Goal: Task Accomplishment & Management: Use online tool/utility

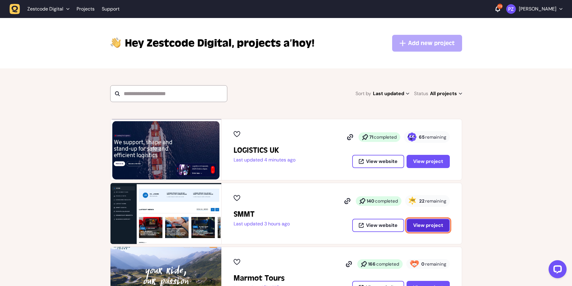
click at [425, 230] on button "View project" at bounding box center [427, 225] width 43 height 13
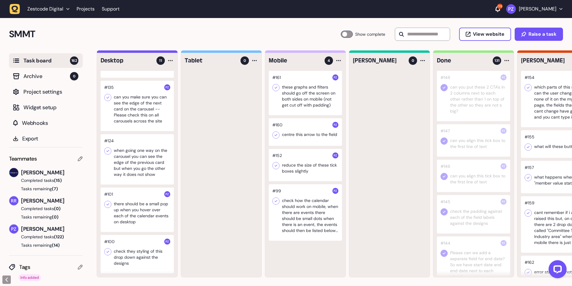
scroll to position [0, 0]
click at [140, 258] on div at bounding box center [137, 254] width 73 height 38
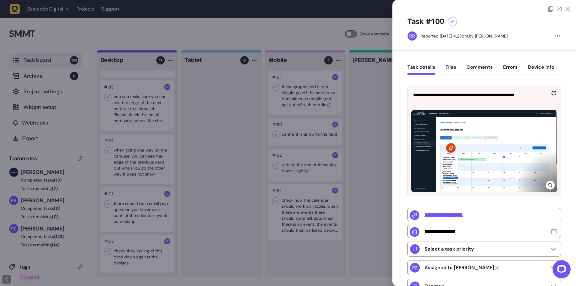
drag, startPoint x: 217, startPoint y: 227, endPoint x: 207, endPoint y: 225, distance: 9.8
click at [217, 227] on div at bounding box center [288, 143] width 576 height 286
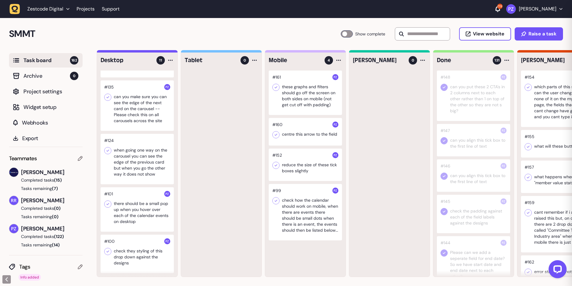
scroll to position [279, 0]
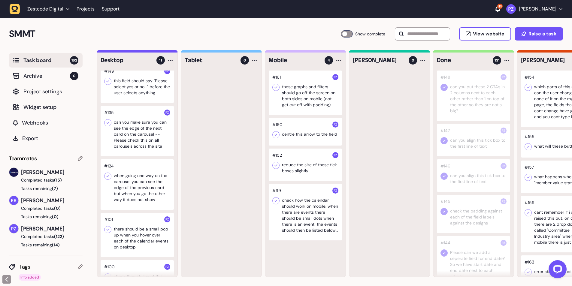
click at [138, 196] on div at bounding box center [137, 184] width 73 height 50
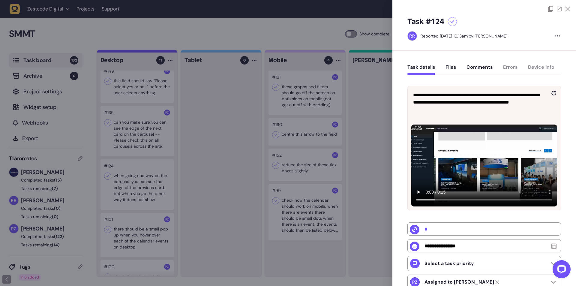
click at [229, 227] on div at bounding box center [288, 143] width 576 height 286
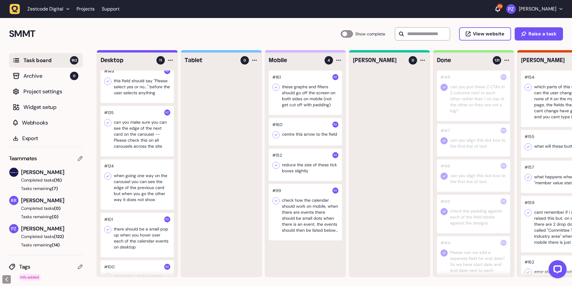
click at [132, 186] on div at bounding box center [137, 184] width 73 height 50
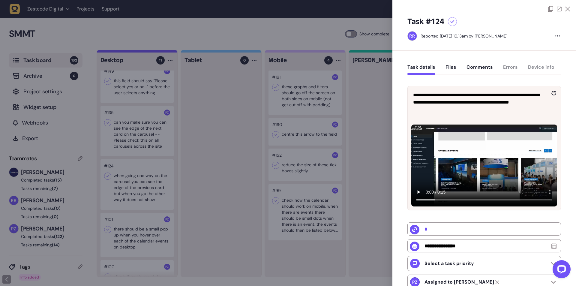
click at [190, 153] on div at bounding box center [288, 143] width 576 height 286
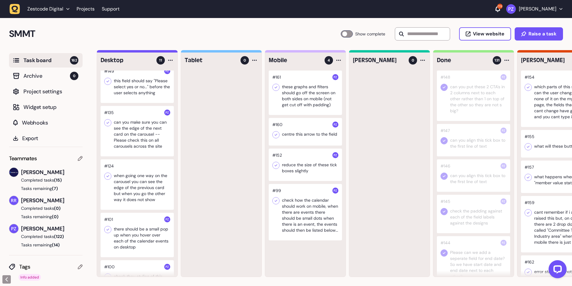
click at [105, 180] on div at bounding box center [137, 184] width 73 height 50
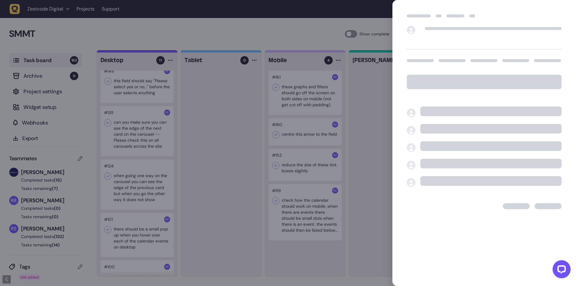
click at [201, 162] on div at bounding box center [288, 143] width 576 height 286
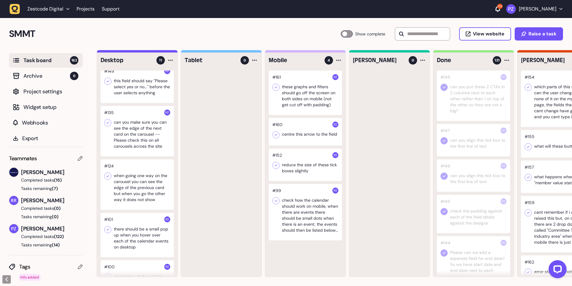
click at [104, 173] on div at bounding box center [137, 184] width 73 height 50
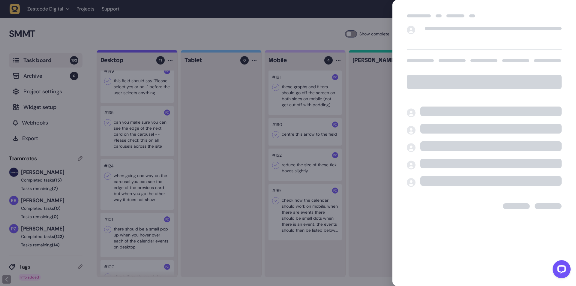
click at [197, 178] on div at bounding box center [288, 143] width 576 height 286
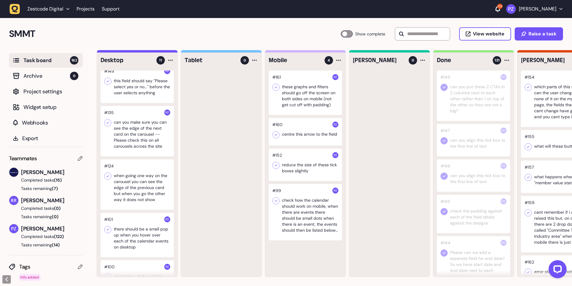
click at [107, 176] on icon at bounding box center [108, 176] width 6 height 6
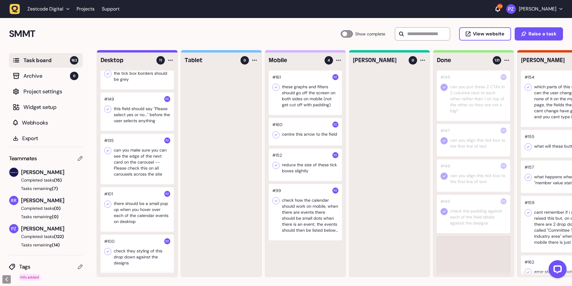
scroll to position [255, 0]
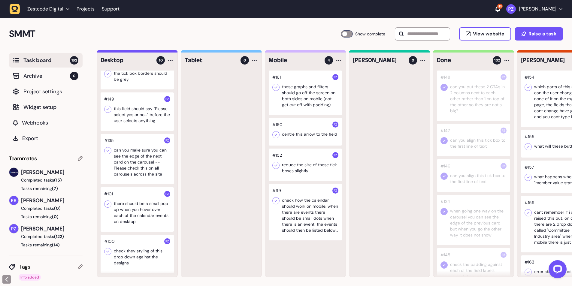
click at [134, 155] on div at bounding box center [137, 159] width 73 height 50
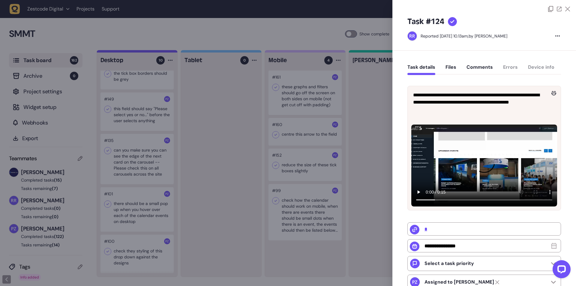
type input "**********"
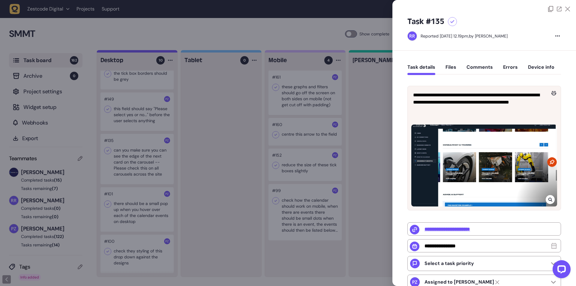
click at [246, 144] on div at bounding box center [288, 143] width 576 height 286
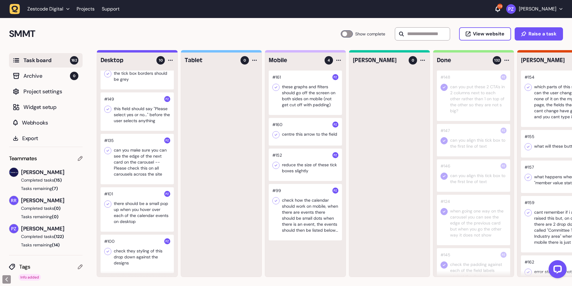
click at [105, 148] on icon at bounding box center [108, 151] width 6 height 6
click at [149, 157] on div at bounding box center [137, 159] width 73 height 50
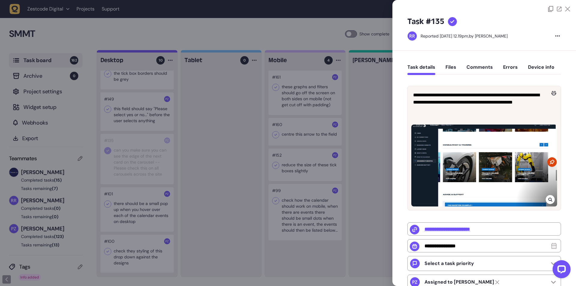
click at [202, 177] on div at bounding box center [288, 143] width 576 height 286
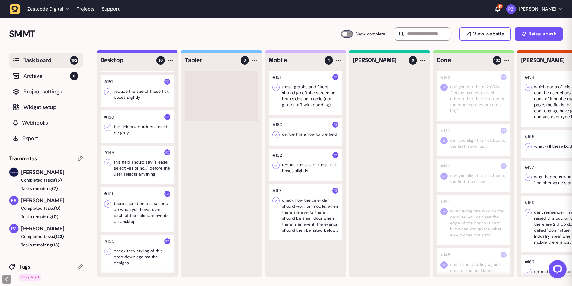
scroll to position [202, 0]
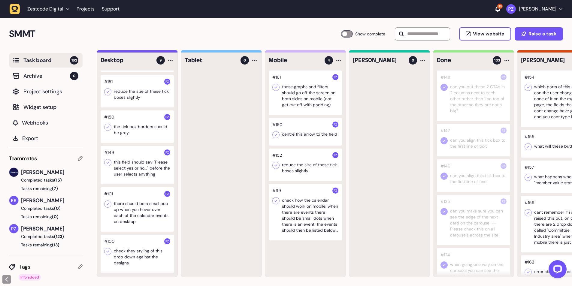
click at [140, 169] on div at bounding box center [137, 165] width 73 height 38
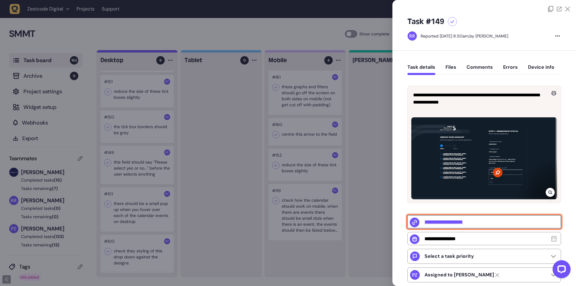
click at [471, 219] on input "**********" at bounding box center [485, 221] width 154 height 13
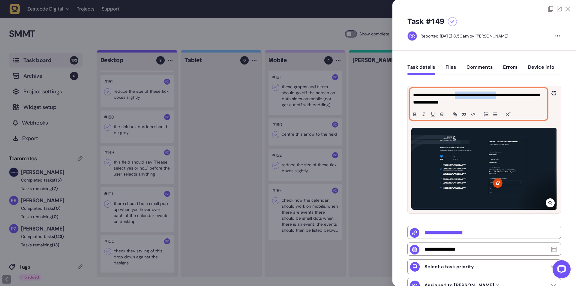
drag, startPoint x: 460, startPoint y: 95, endPoint x: 511, endPoint y: 95, distance: 50.7
click at [511, 95] on p "**********" at bounding box center [477, 99] width 129 height 14
copy p "**********"
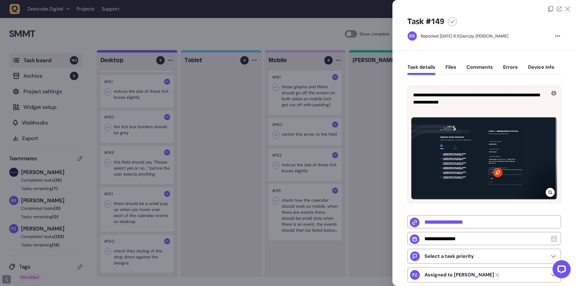
click at [546, 197] on div at bounding box center [550, 192] width 9 height 9
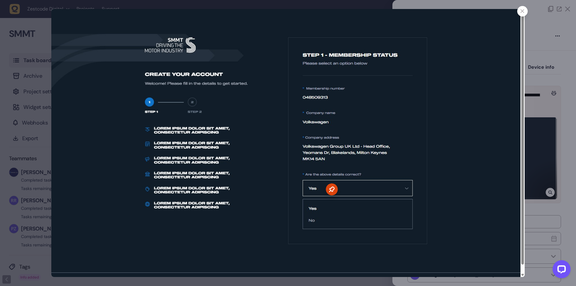
click at [531, 149] on div at bounding box center [288, 143] width 576 height 286
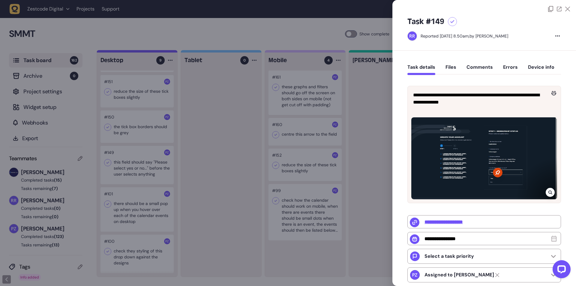
click at [363, 185] on div at bounding box center [288, 143] width 576 height 286
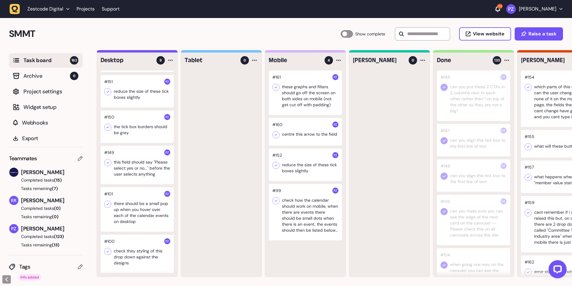
click at [107, 162] on icon at bounding box center [108, 163] width 3 height 2
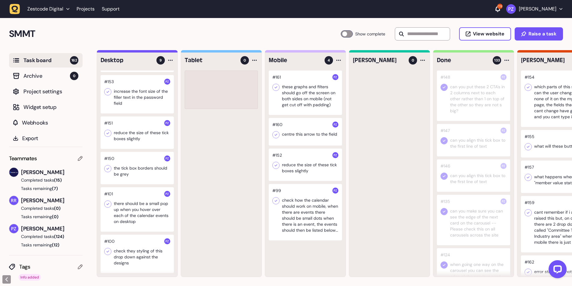
scroll to position [160, 0]
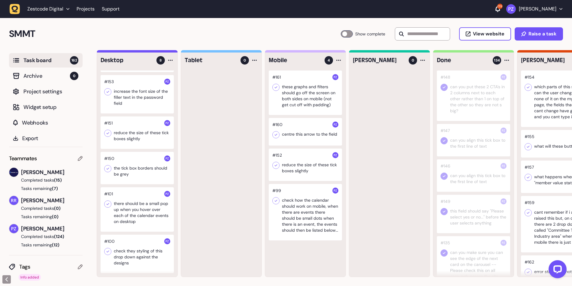
click at [134, 169] on div at bounding box center [137, 168] width 73 height 32
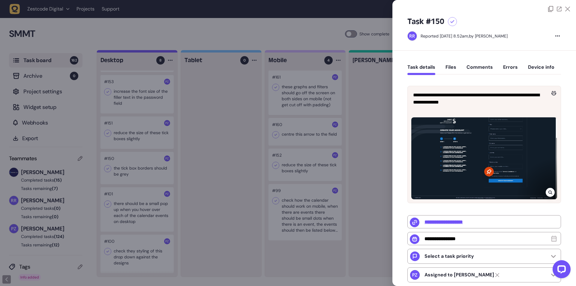
click at [549, 192] on icon at bounding box center [551, 192] width 4 height 5
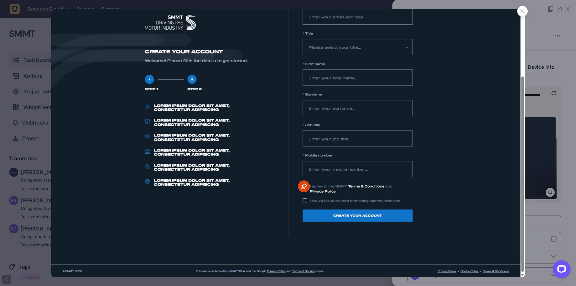
drag, startPoint x: 543, startPoint y: 63, endPoint x: 529, endPoint y: 60, distance: 14.9
click at [542, 63] on div at bounding box center [288, 143] width 576 height 286
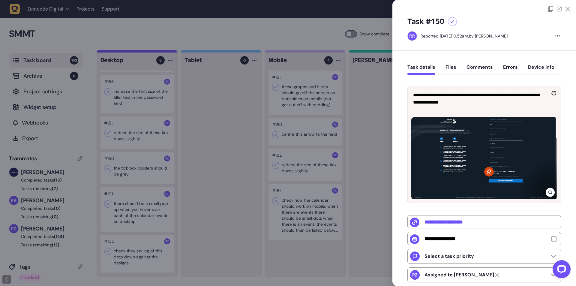
click at [212, 168] on div at bounding box center [288, 143] width 576 height 286
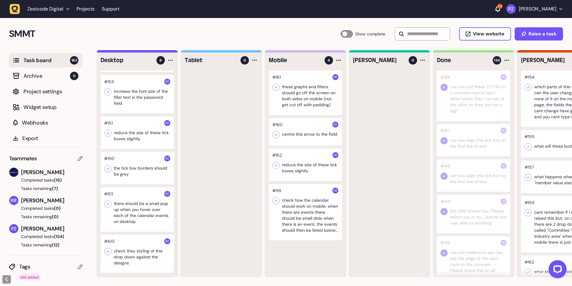
click at [104, 165] on div at bounding box center [107, 168] width 7 height 7
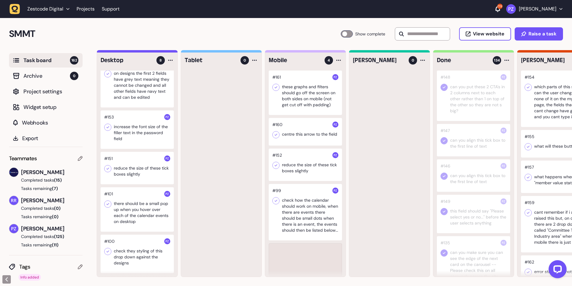
scroll to position [125, 0]
click at [133, 165] on div at bounding box center [137, 168] width 73 height 32
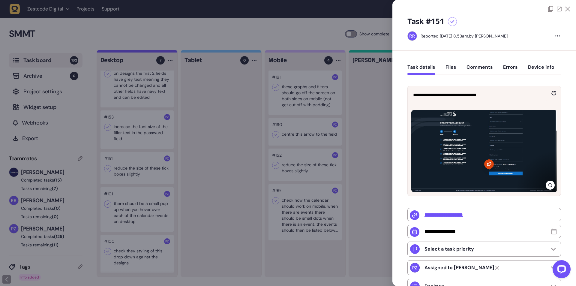
drag, startPoint x: 244, startPoint y: 166, endPoint x: 236, endPoint y: 163, distance: 8.3
click at [244, 165] on div at bounding box center [288, 143] width 576 height 286
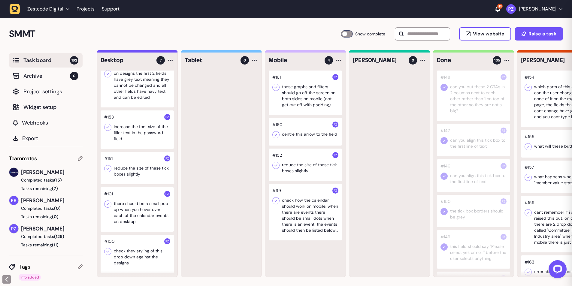
click at [132, 169] on div at bounding box center [137, 168] width 73 height 32
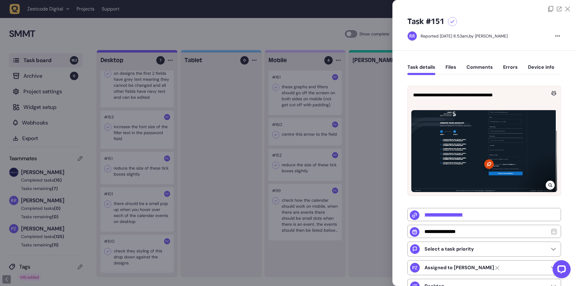
click at [549, 186] on icon at bounding box center [550, 185] width 4 height 4
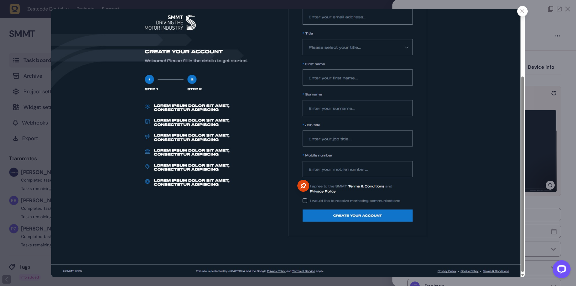
click at [548, 43] on div at bounding box center [288, 143] width 576 height 286
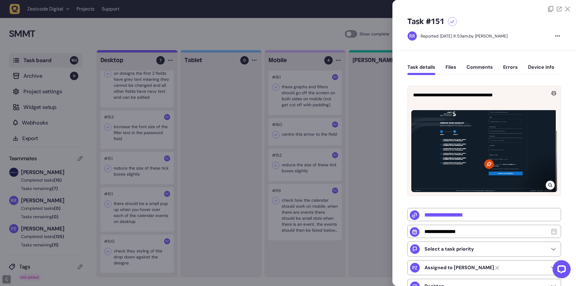
click at [223, 164] on div at bounding box center [288, 143] width 576 height 286
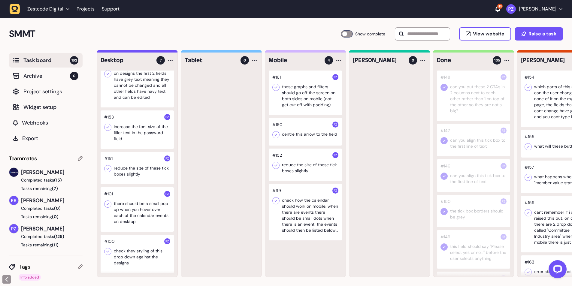
click at [110, 166] on icon at bounding box center [108, 169] width 6 height 6
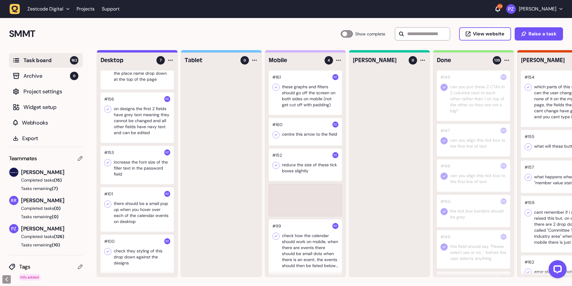
scroll to position [89, 0]
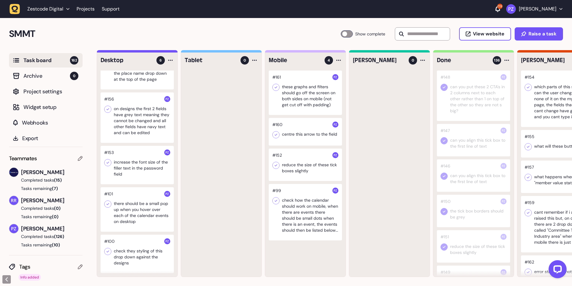
click at [148, 166] on div at bounding box center [137, 165] width 73 height 38
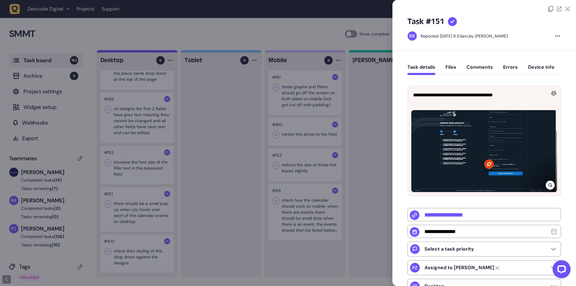
type input "**********"
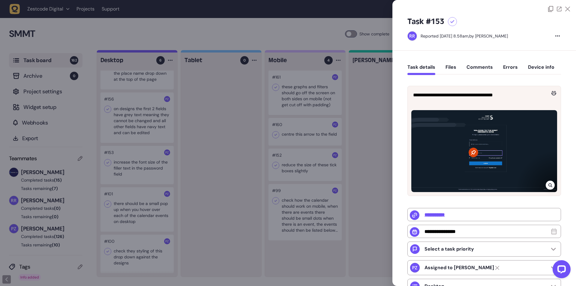
click at [229, 156] on div at bounding box center [288, 143] width 576 height 286
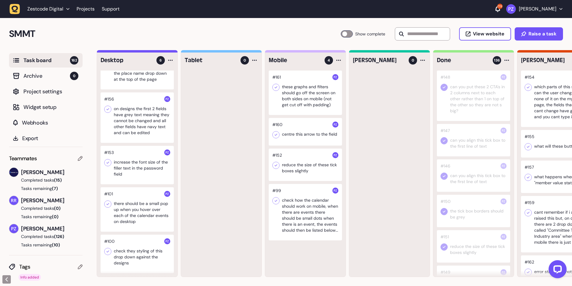
click at [143, 156] on div at bounding box center [137, 165] width 73 height 38
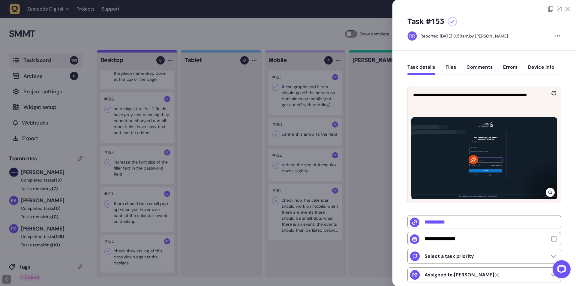
click at [549, 191] on icon at bounding box center [550, 193] width 4 height 4
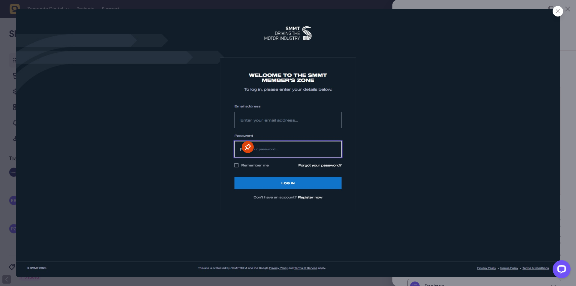
click at [559, 12] on icon at bounding box center [558, 11] width 4 height 4
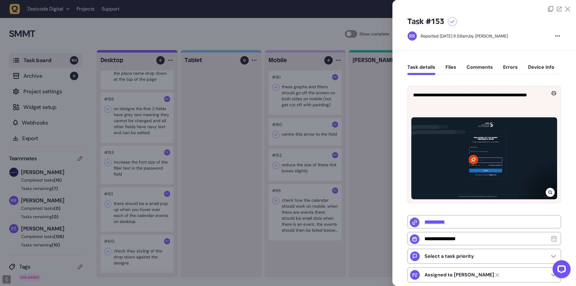
click at [237, 168] on div at bounding box center [288, 143] width 576 height 286
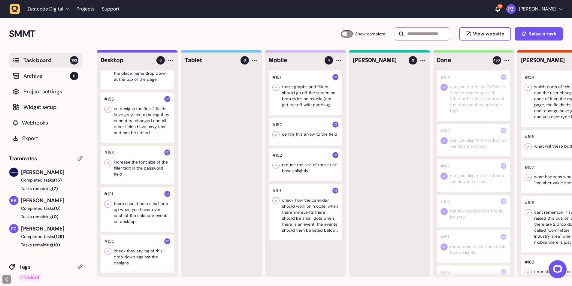
click at [111, 159] on div at bounding box center [137, 165] width 73 height 38
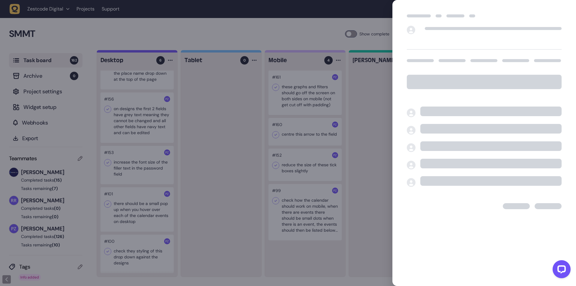
click at [209, 177] on div at bounding box center [288, 143] width 576 height 286
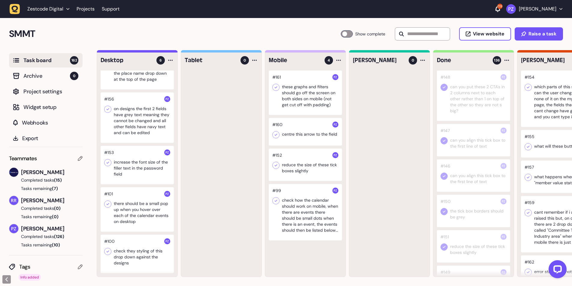
click at [108, 160] on icon at bounding box center [108, 163] width 6 height 6
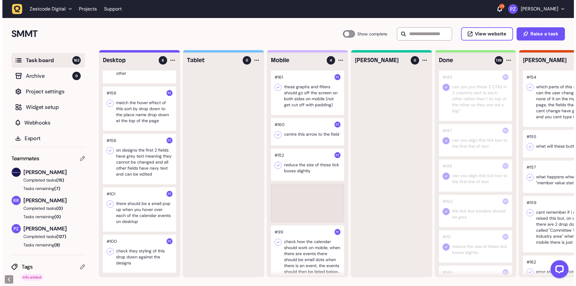
scroll to position [48, 0]
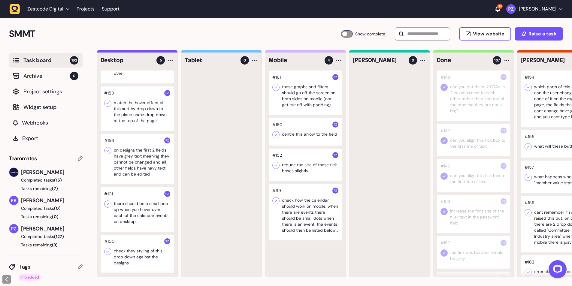
click at [118, 158] on div at bounding box center [137, 159] width 73 height 50
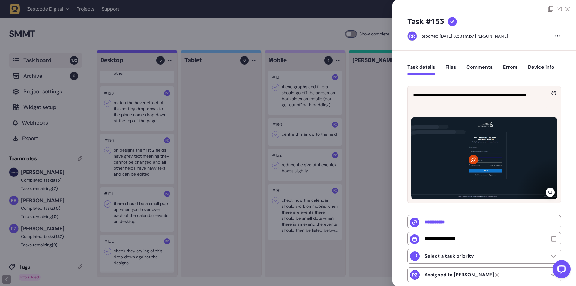
type input "**********"
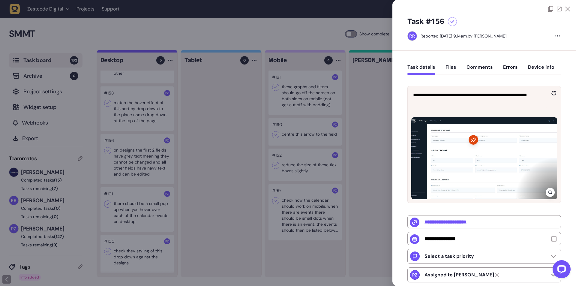
click at [546, 192] on div at bounding box center [550, 192] width 9 height 9
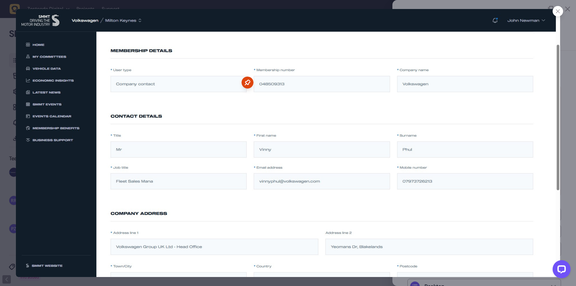
click at [557, 9] on icon at bounding box center [558, 11] width 4 height 4
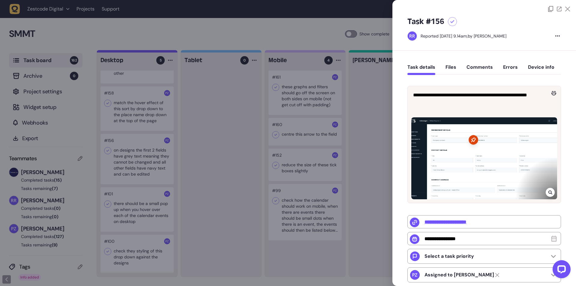
click at [184, 166] on div at bounding box center [288, 143] width 576 height 286
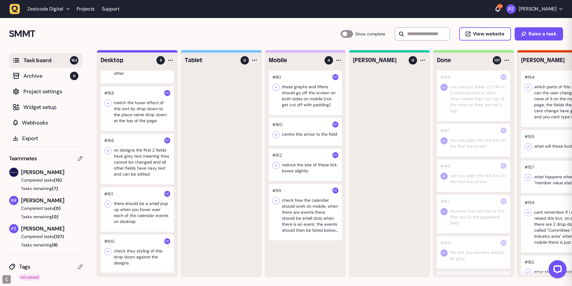
click at [135, 149] on div at bounding box center [137, 159] width 73 height 50
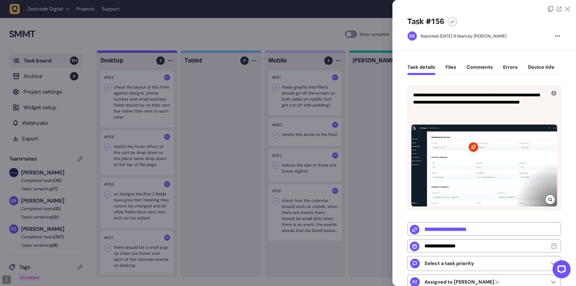
click at [221, 131] on div at bounding box center [288, 143] width 576 height 286
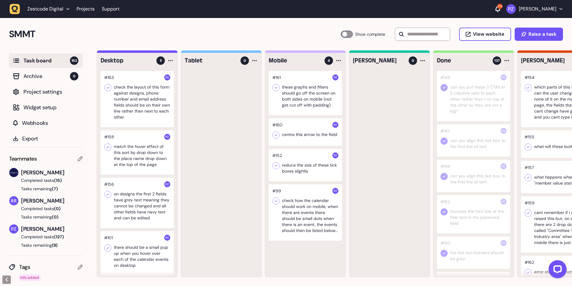
click at [108, 195] on icon at bounding box center [108, 195] width 3 height 2
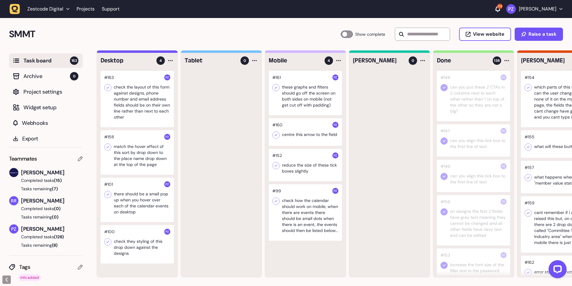
click at [151, 156] on div at bounding box center [137, 152] width 73 height 44
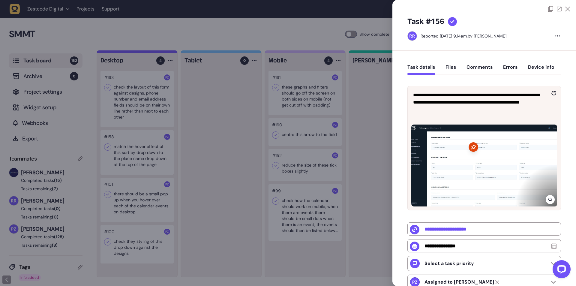
type input "**********"
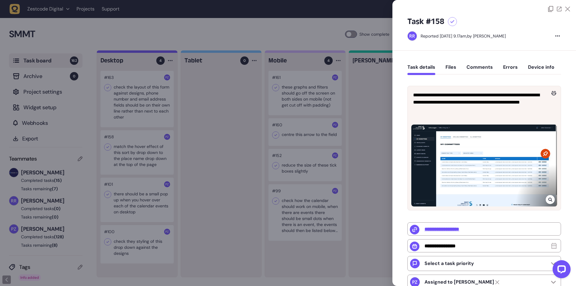
click at [227, 147] on div at bounding box center [288, 143] width 576 height 286
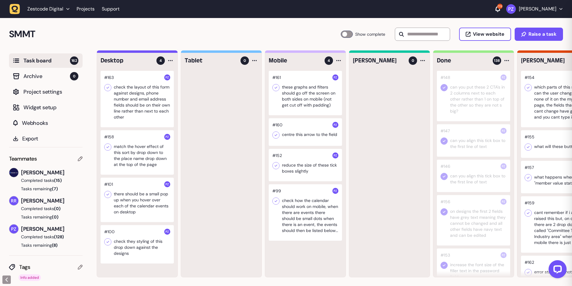
click at [153, 147] on div at bounding box center [137, 152] width 73 height 44
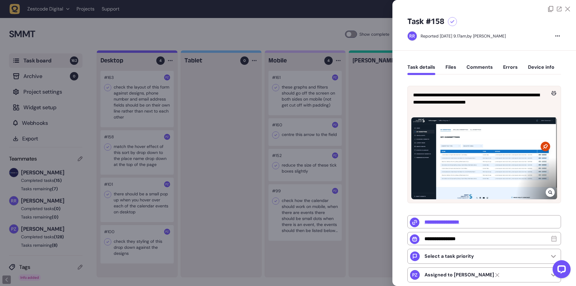
click at [551, 192] on div at bounding box center [550, 192] width 9 height 9
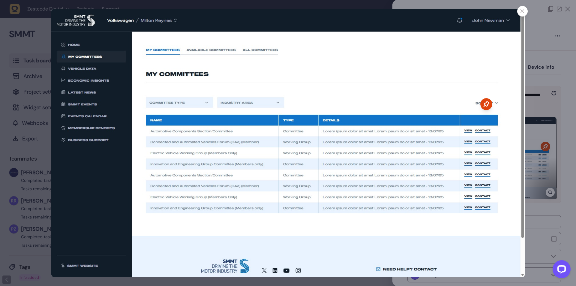
click at [546, 97] on div at bounding box center [288, 143] width 576 height 286
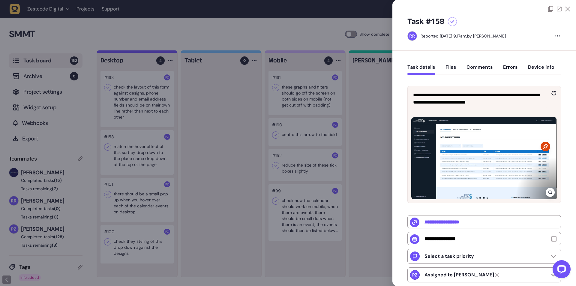
click at [241, 166] on div at bounding box center [288, 143] width 576 height 286
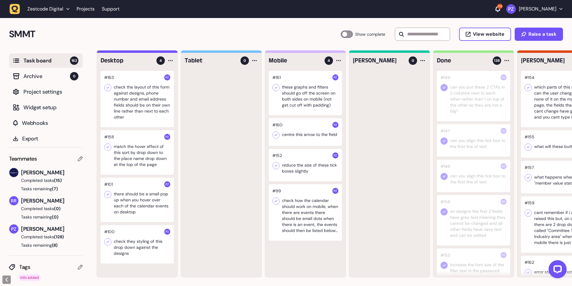
click at [112, 148] on div at bounding box center [137, 152] width 73 height 44
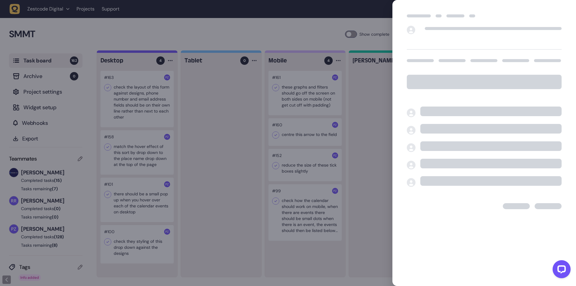
drag, startPoint x: 207, startPoint y: 175, endPoint x: 135, endPoint y: 168, distance: 73.0
click at [206, 175] on div at bounding box center [288, 143] width 576 height 286
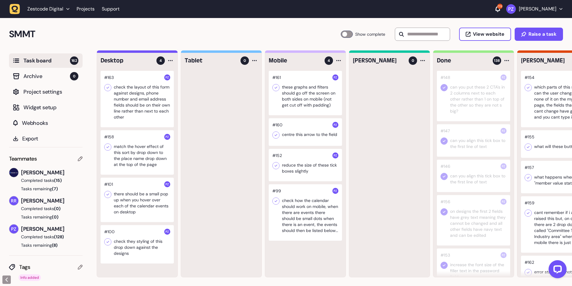
click at [109, 146] on icon at bounding box center [108, 147] width 3 height 2
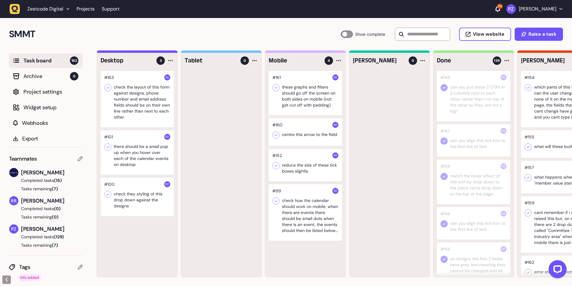
click at [147, 96] on div at bounding box center [137, 99] width 73 height 56
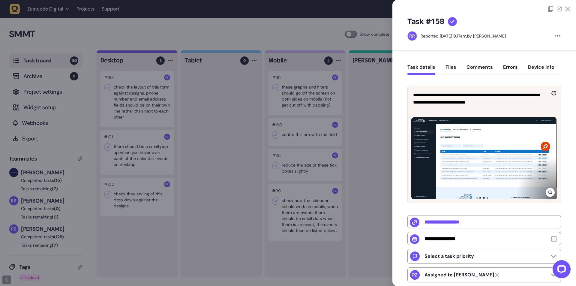
type input "**********"
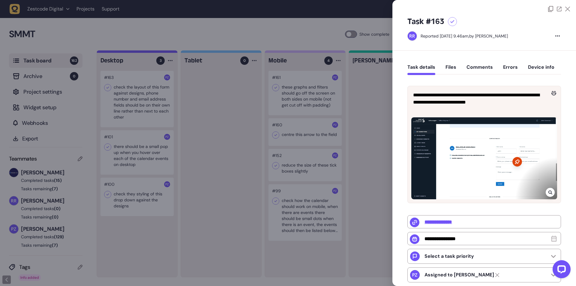
click at [226, 134] on div at bounding box center [288, 143] width 576 height 286
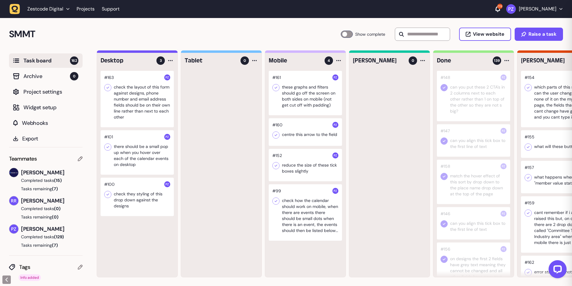
click at [135, 101] on div at bounding box center [137, 99] width 73 height 56
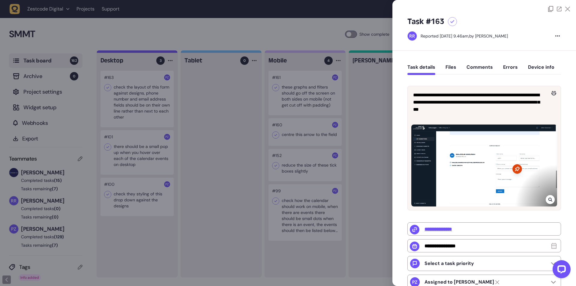
click at [242, 134] on div at bounding box center [288, 143] width 576 height 286
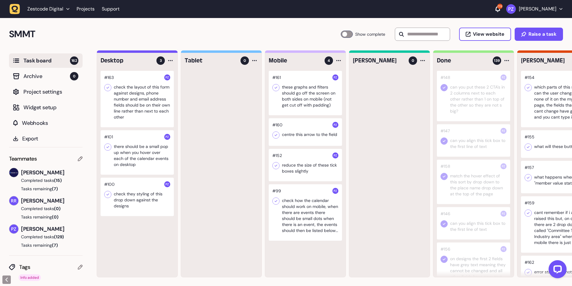
click at [108, 90] on icon at bounding box center [108, 88] width 6 height 6
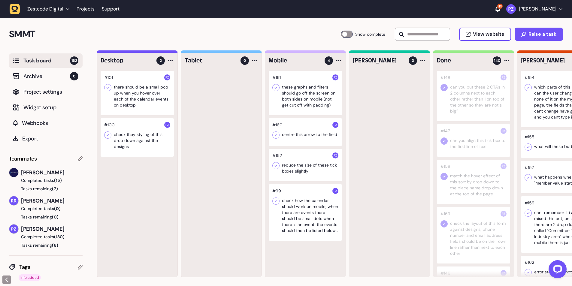
click at [233, 146] on div at bounding box center [221, 174] width 80 height 206
click at [300, 230] on div at bounding box center [305, 212] width 73 height 56
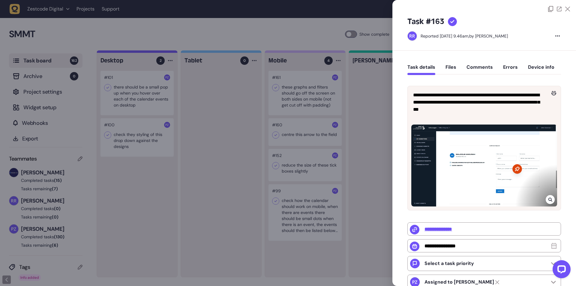
type input "**********"
click at [245, 210] on div at bounding box center [288, 143] width 576 height 286
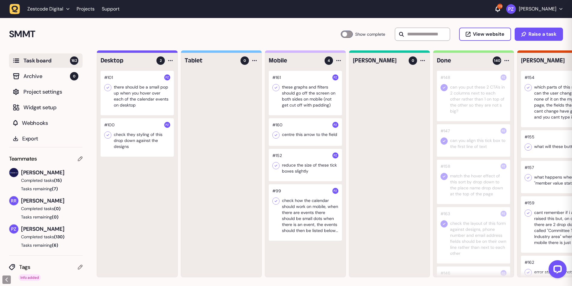
click at [300, 168] on div at bounding box center [305, 165] width 73 height 32
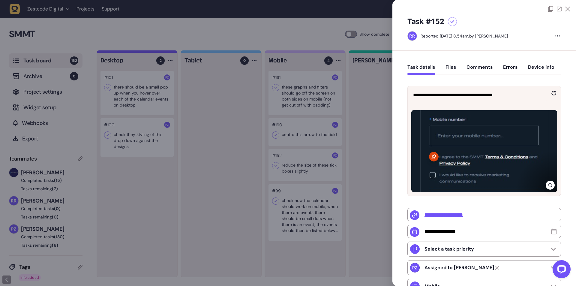
click at [362, 135] on div at bounding box center [288, 143] width 576 height 286
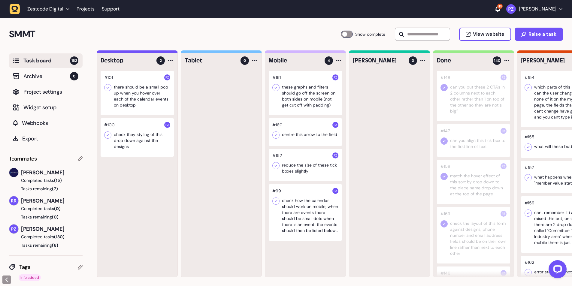
click at [278, 165] on icon at bounding box center [276, 166] width 6 height 6
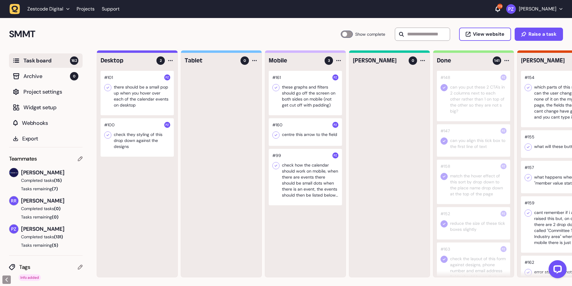
click at [294, 132] on div at bounding box center [305, 132] width 73 height 28
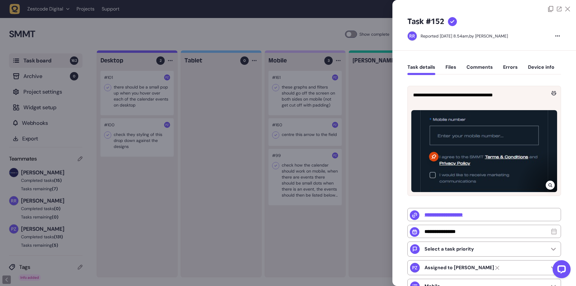
type input "**********"
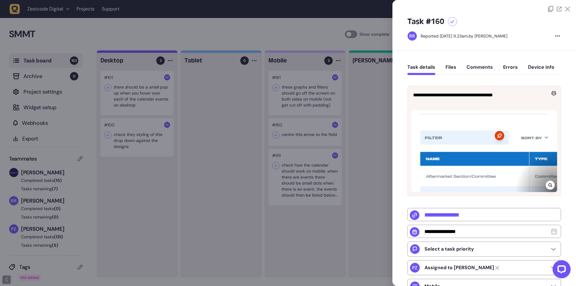
click at [551, 182] on div at bounding box center [550, 185] width 9 height 9
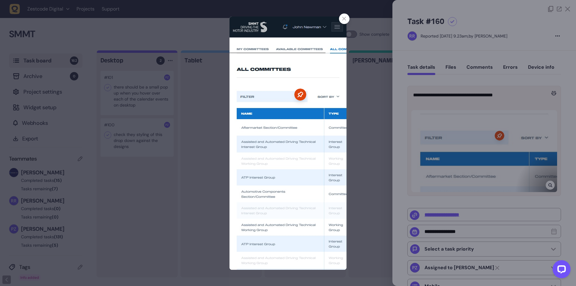
click at [362, 160] on div at bounding box center [288, 143] width 576 height 286
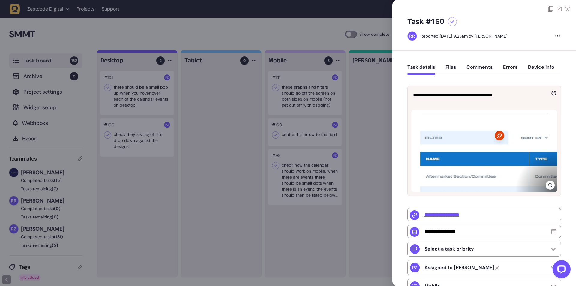
click at [552, 187] on div at bounding box center [550, 185] width 9 height 9
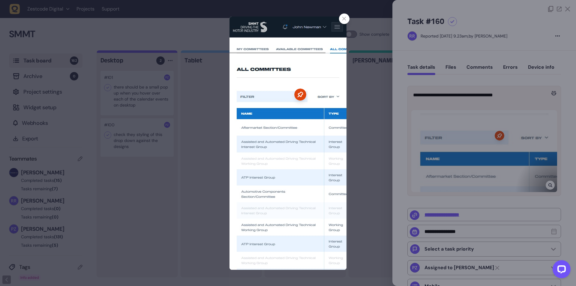
click at [156, 144] on div at bounding box center [288, 143] width 576 height 286
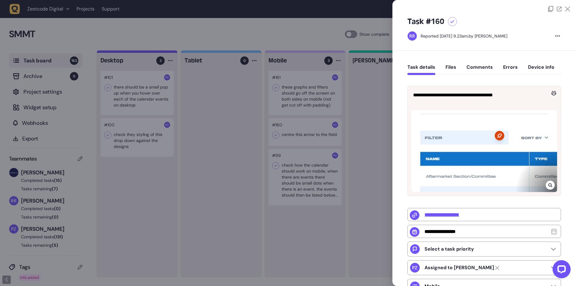
click at [549, 186] on icon at bounding box center [551, 185] width 4 height 5
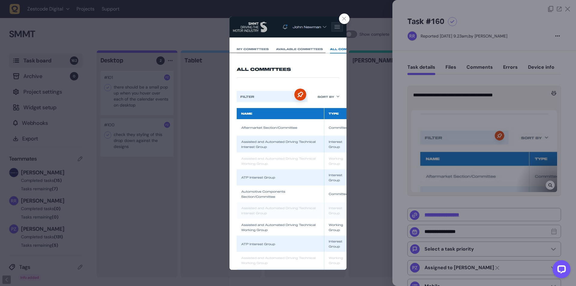
click at [451, 217] on div at bounding box center [288, 143] width 576 height 286
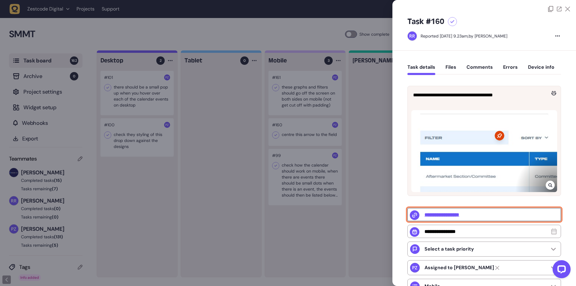
click at [443, 216] on input "**********" at bounding box center [485, 214] width 154 height 13
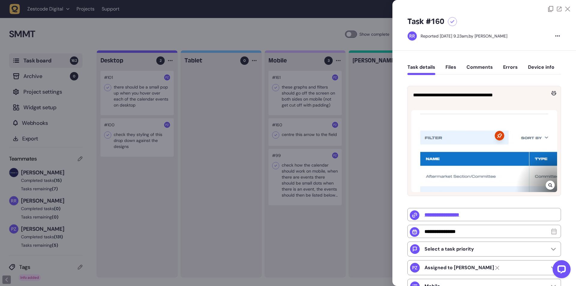
drag, startPoint x: 241, startPoint y: 178, endPoint x: 226, endPoint y: 171, distance: 17.0
click at [240, 178] on div at bounding box center [288, 143] width 576 height 286
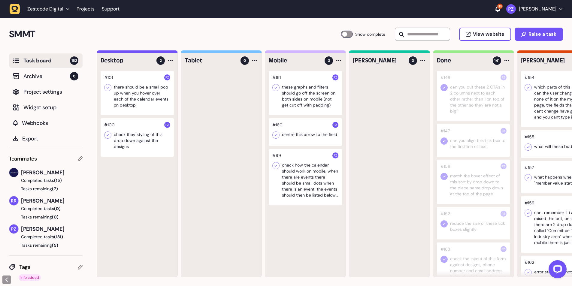
click at [276, 135] on icon at bounding box center [276, 135] width 3 height 2
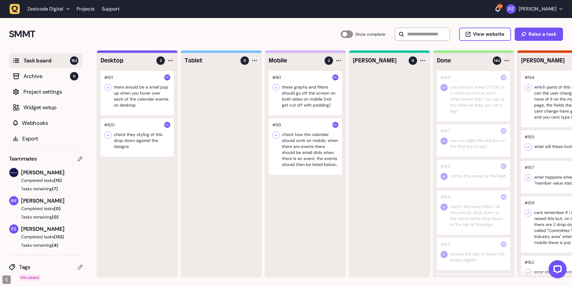
click at [323, 104] on div at bounding box center [305, 93] width 73 height 44
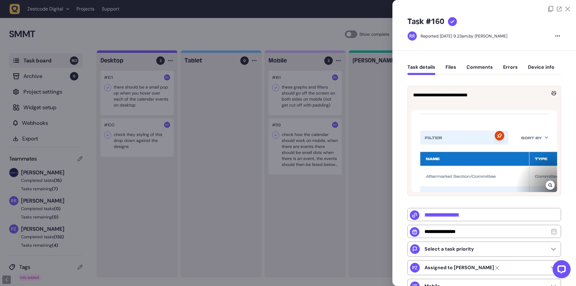
type input "**********"
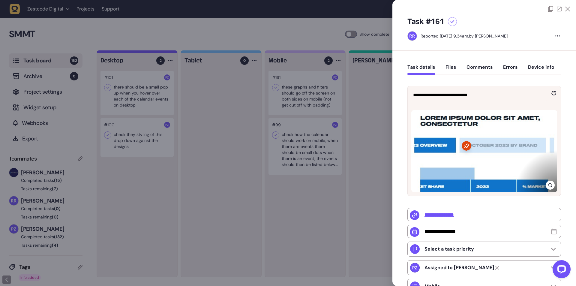
drag, startPoint x: 299, startPoint y: 92, endPoint x: 293, endPoint y: 100, distance: 10.2
click at [298, 92] on div at bounding box center [288, 143] width 576 height 286
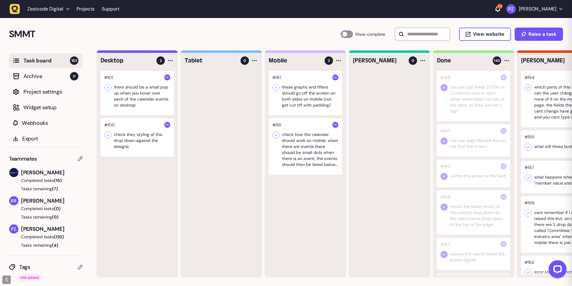
click at [292, 101] on div at bounding box center [305, 93] width 73 height 44
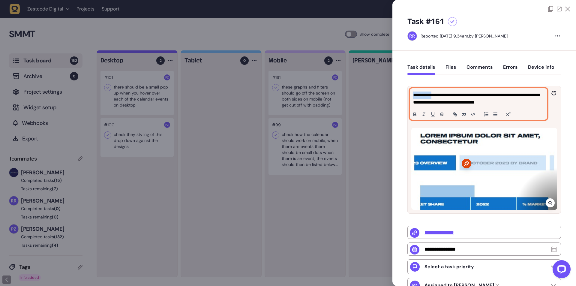
drag, startPoint x: 414, startPoint y: 95, endPoint x: 452, endPoint y: 93, distance: 38.4
click at [439, 94] on p "**********" at bounding box center [477, 99] width 129 height 14
drag, startPoint x: 457, startPoint y: 93, endPoint x: 462, endPoint y: 93, distance: 5.4
click at [459, 93] on p "**********" at bounding box center [477, 99] width 129 height 14
drag, startPoint x: 524, startPoint y: 101, endPoint x: 507, endPoint y: 98, distance: 18.0
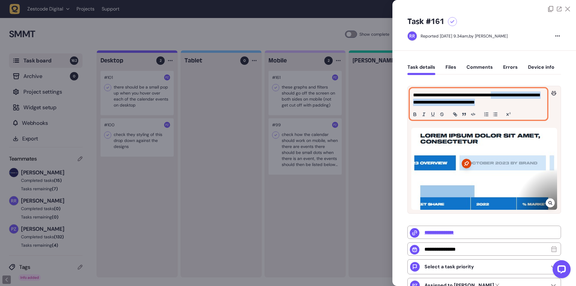
click at [507, 98] on p "**********" at bounding box center [477, 99] width 129 height 14
click at [506, 96] on p "**********" at bounding box center [477, 99] width 129 height 14
drag, startPoint x: 421, startPoint y: 101, endPoint x: 435, endPoint y: 100, distance: 14.4
click at [435, 100] on p "**********" at bounding box center [477, 99] width 129 height 14
click at [449, 99] on p "**********" at bounding box center [477, 99] width 129 height 14
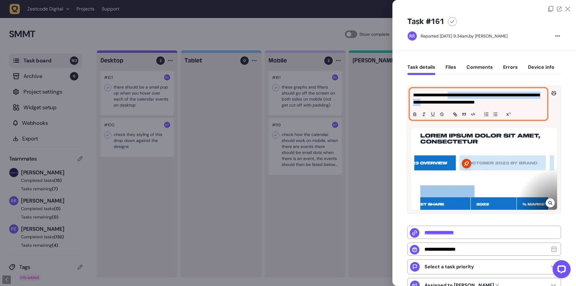
drag, startPoint x: 452, startPoint y: 98, endPoint x: 459, endPoint y: 98, distance: 7.0
click at [457, 98] on p "**********" at bounding box center [477, 99] width 129 height 14
click at [473, 98] on p "**********" at bounding box center [477, 99] width 129 height 14
click at [491, 98] on p "**********" at bounding box center [477, 99] width 129 height 14
click at [503, 101] on p "**********" at bounding box center [477, 99] width 129 height 14
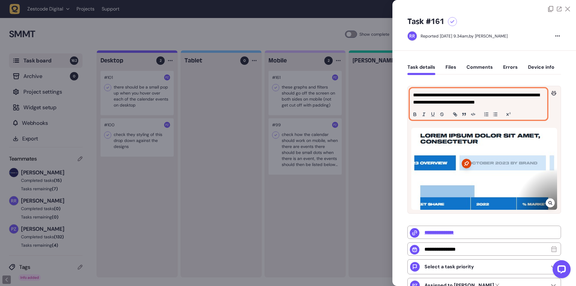
click at [516, 103] on p "**********" at bounding box center [477, 99] width 129 height 14
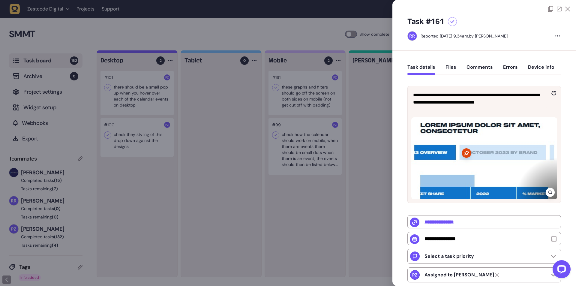
click at [556, 107] on div "**********" at bounding box center [484, 98] width 153 height 25
click at [242, 163] on div at bounding box center [288, 143] width 576 height 286
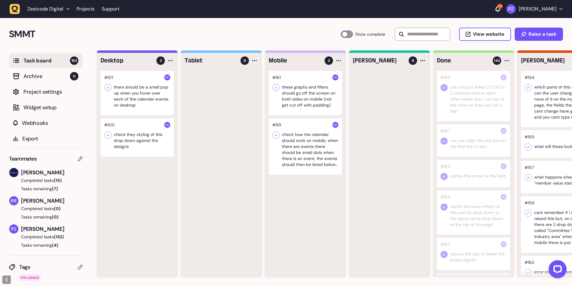
click at [273, 89] on icon at bounding box center [276, 88] width 6 height 6
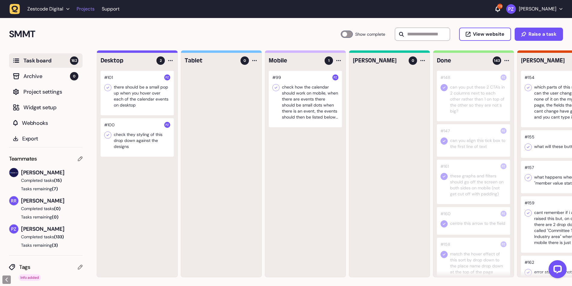
click at [94, 10] on link "Projects" at bounding box center [86, 9] width 18 height 11
